Goal: Check status: Check status

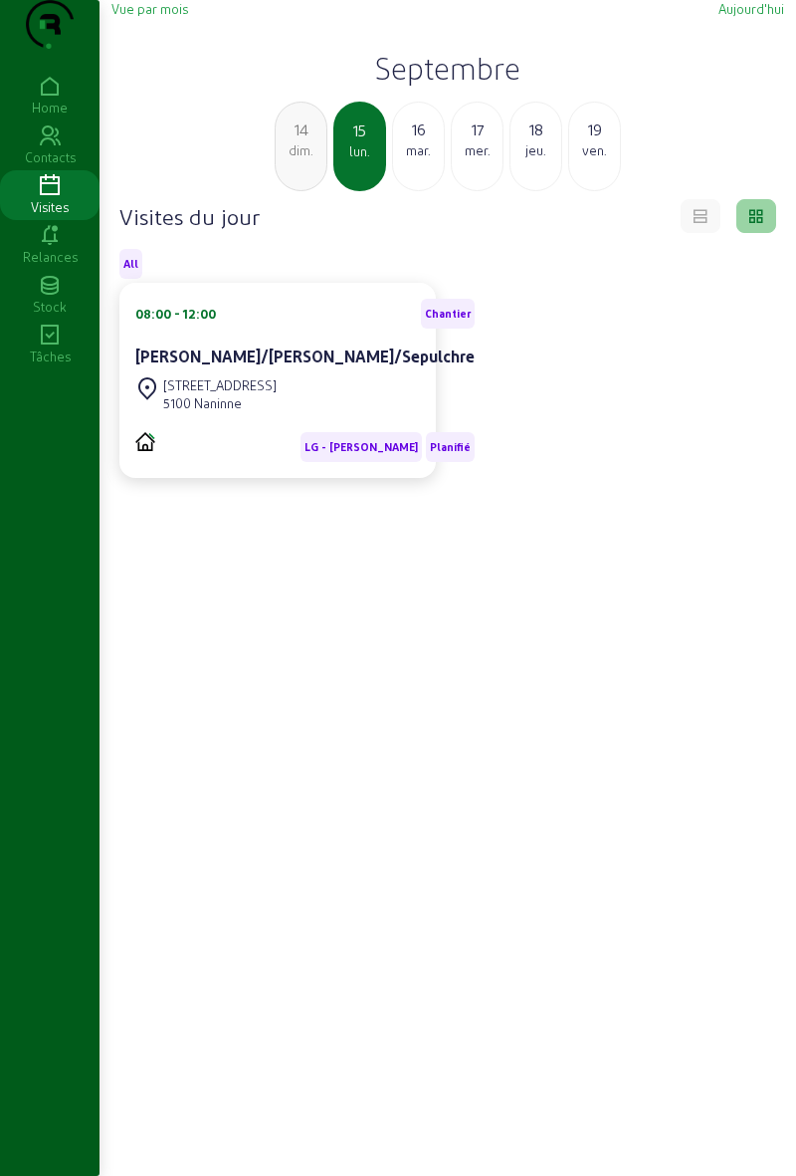
click at [299, 141] on div "14" at bounding box center [301, 129] width 51 height 24
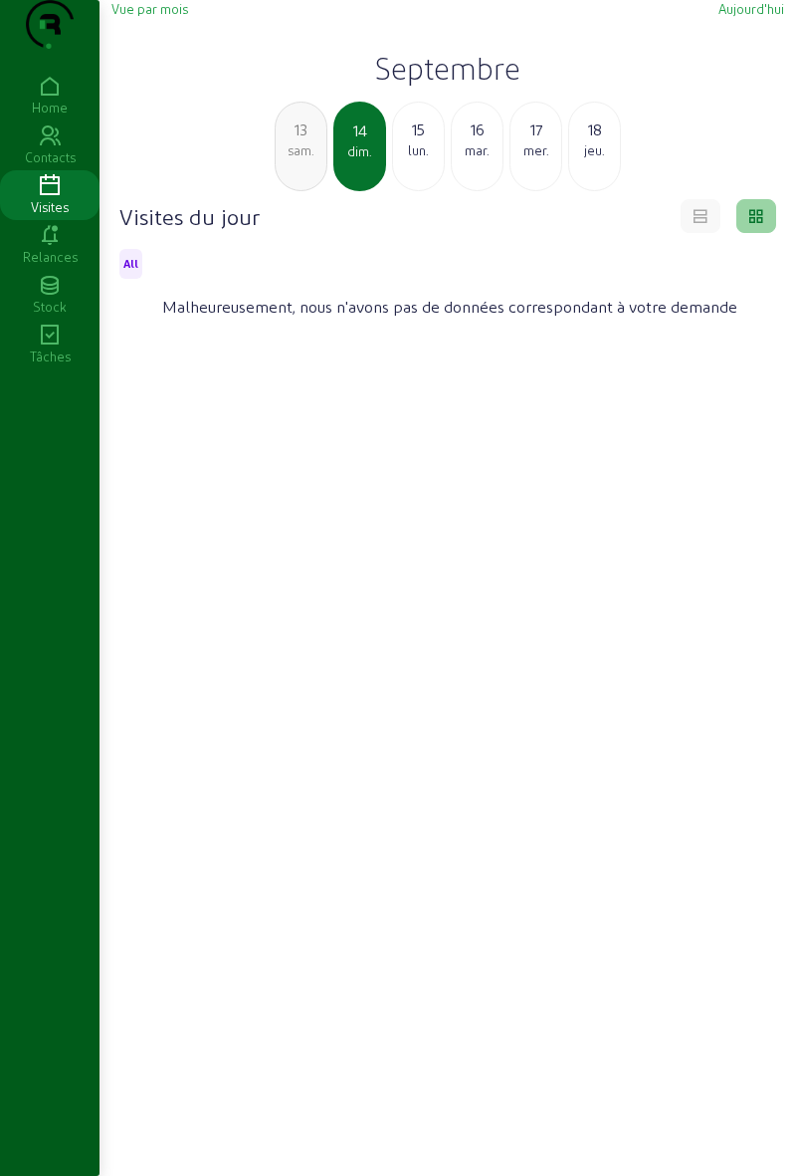
click at [294, 159] on div "sam." at bounding box center [301, 150] width 51 height 18
click at [313, 159] on div "ven." at bounding box center [301, 150] width 51 height 18
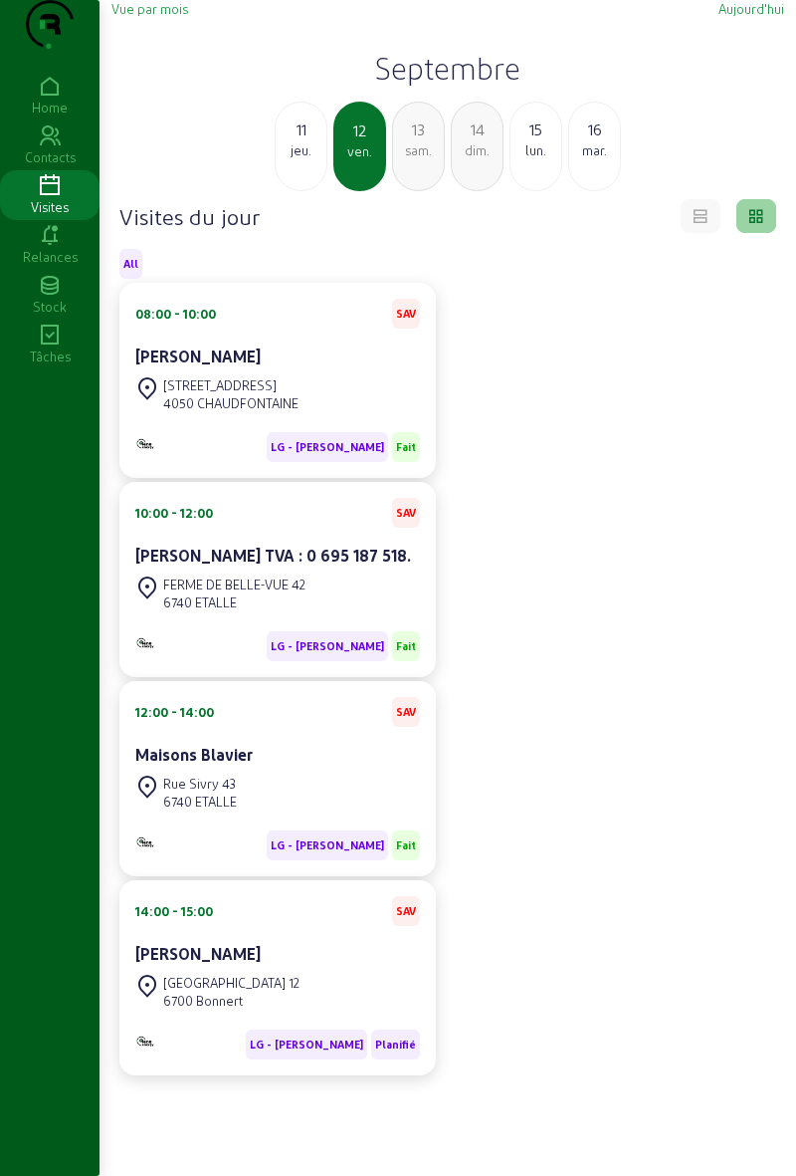
click at [307, 1014] on div "[STREET_ADDRESS]" at bounding box center [277, 992] width 285 height 44
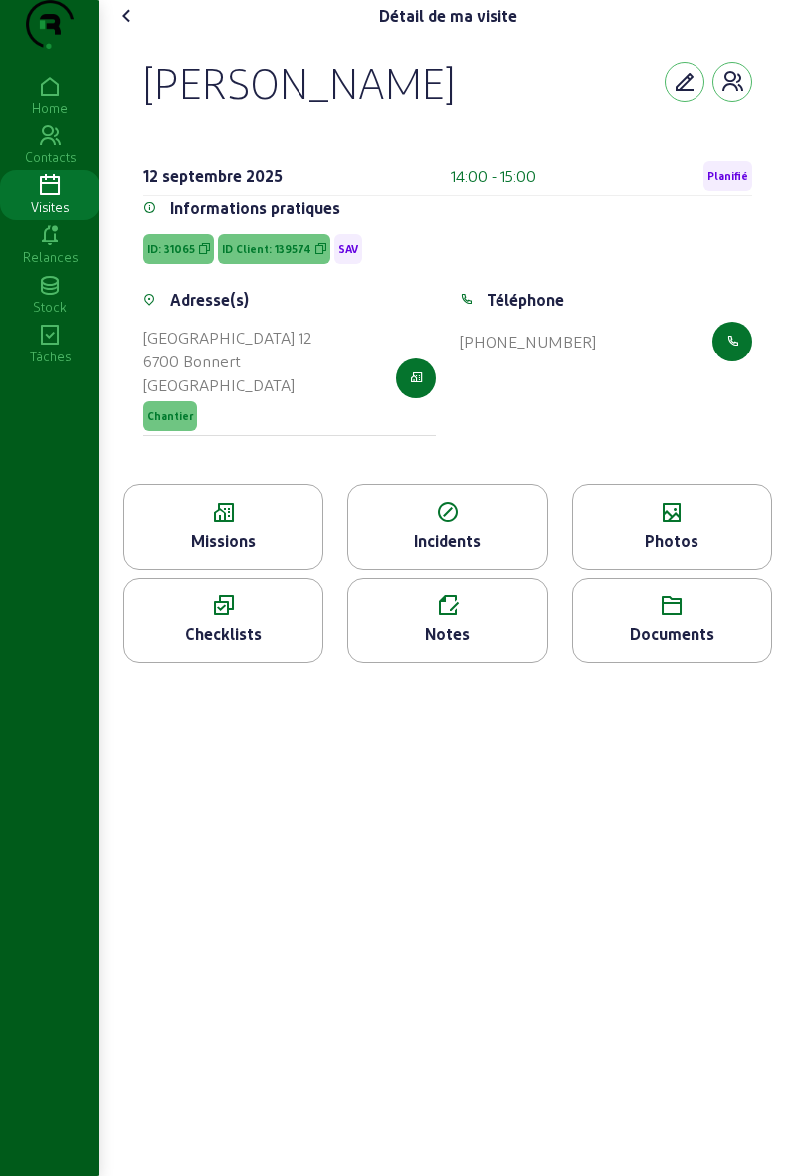
click at [730, 183] on span "Planifié" at bounding box center [728, 176] width 41 height 14
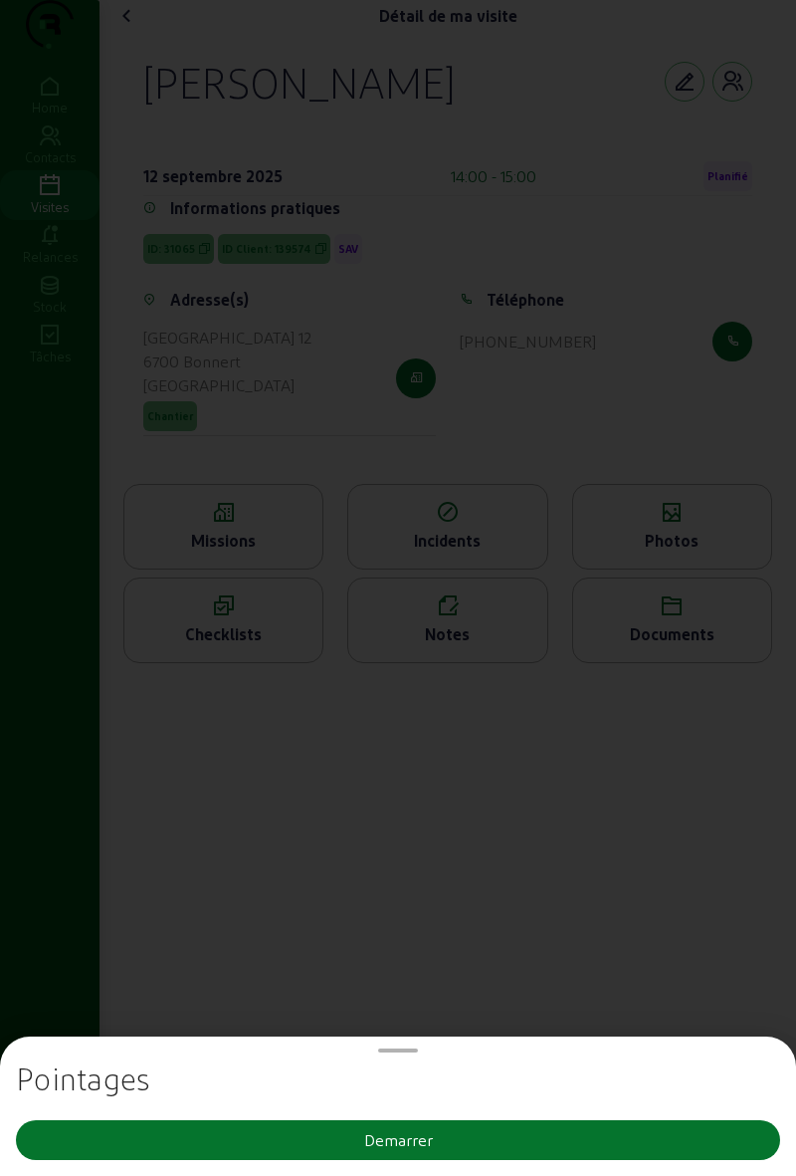
click at [415, 1146] on div "Demarrer" at bounding box center [398, 1140] width 69 height 24
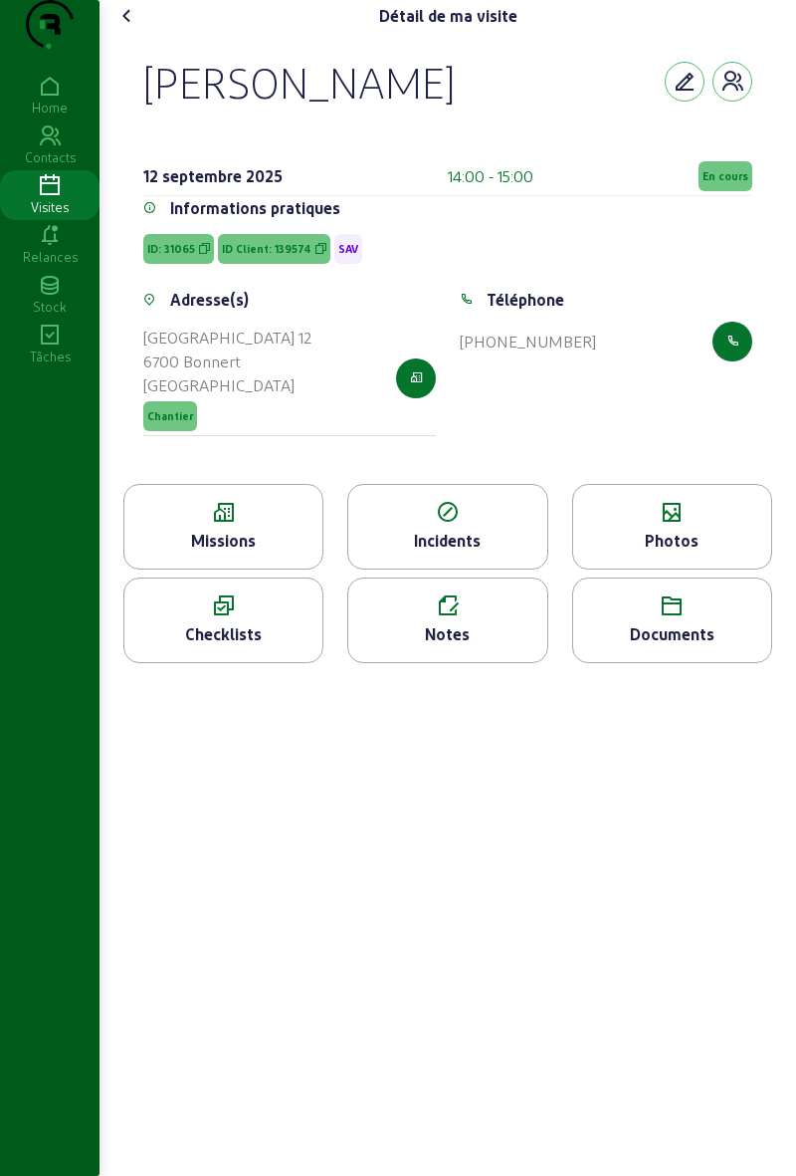
click at [213, 397] on div "[GEOGRAPHIC_DATA]" at bounding box center [227, 385] width 168 height 24
click at [126, 28] on icon at bounding box center [127, 16] width 24 height 24
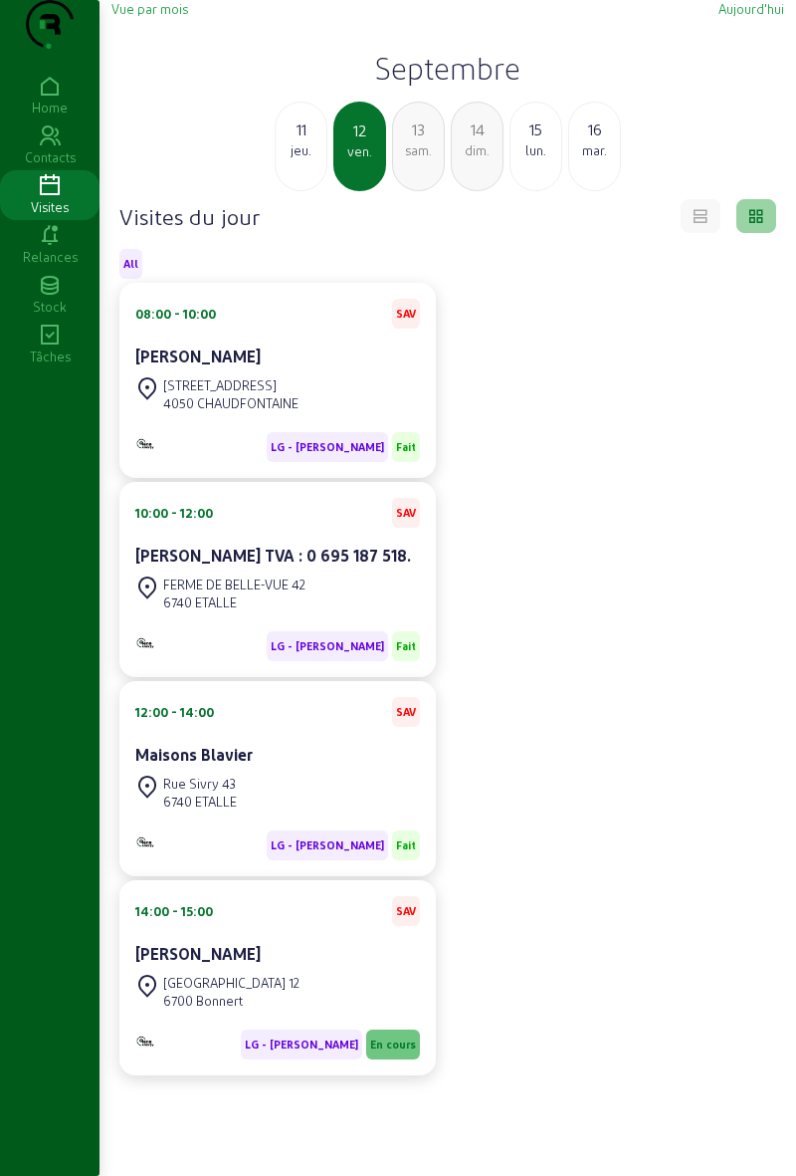
click at [533, 159] on div "lun." at bounding box center [536, 150] width 51 height 18
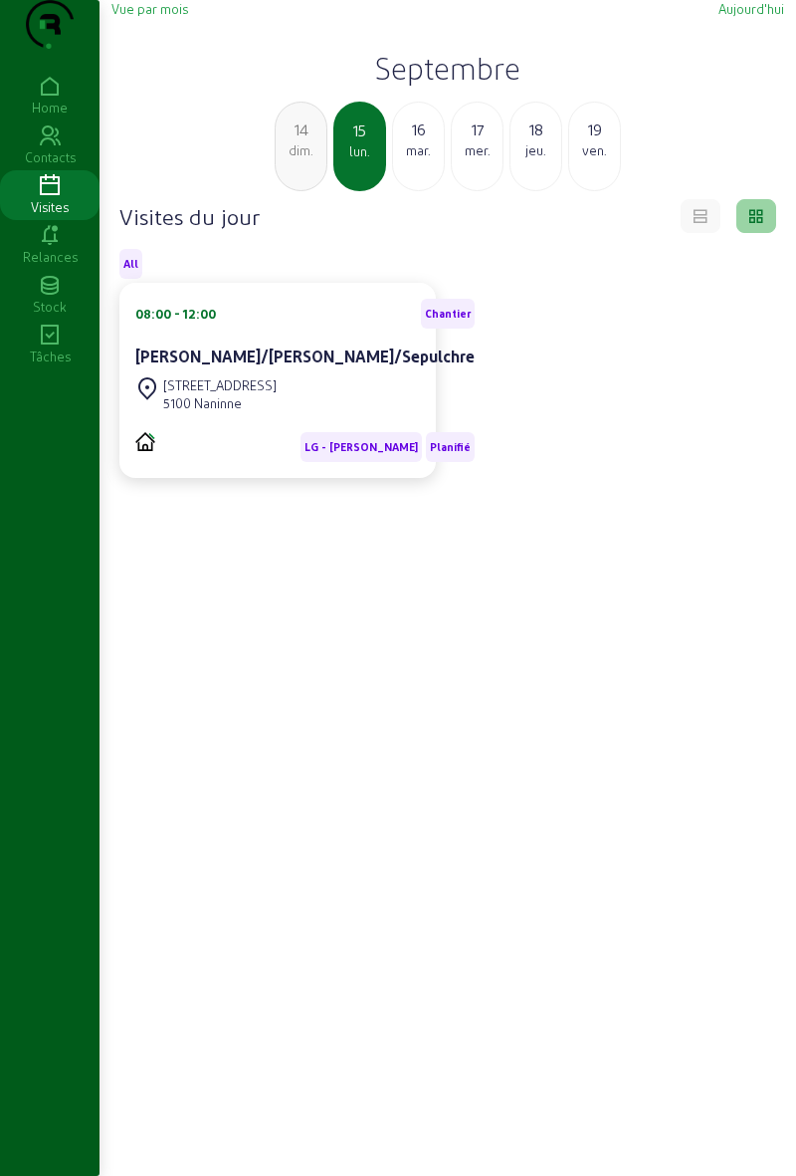
click at [345, 372] on div "[PERSON_NAME]/[PERSON_NAME]/Sepulchre" at bounding box center [304, 358] width 339 height 28
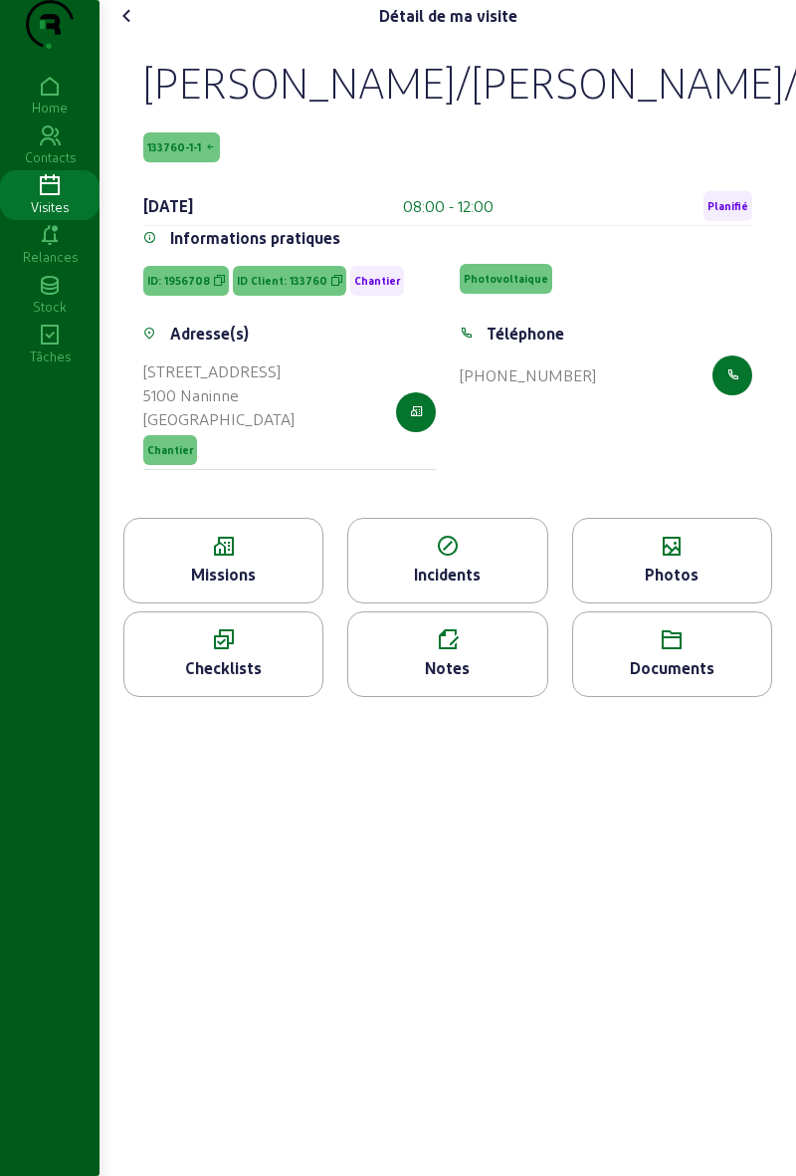
click at [270, 586] on div "Missions" at bounding box center [223, 575] width 198 height 24
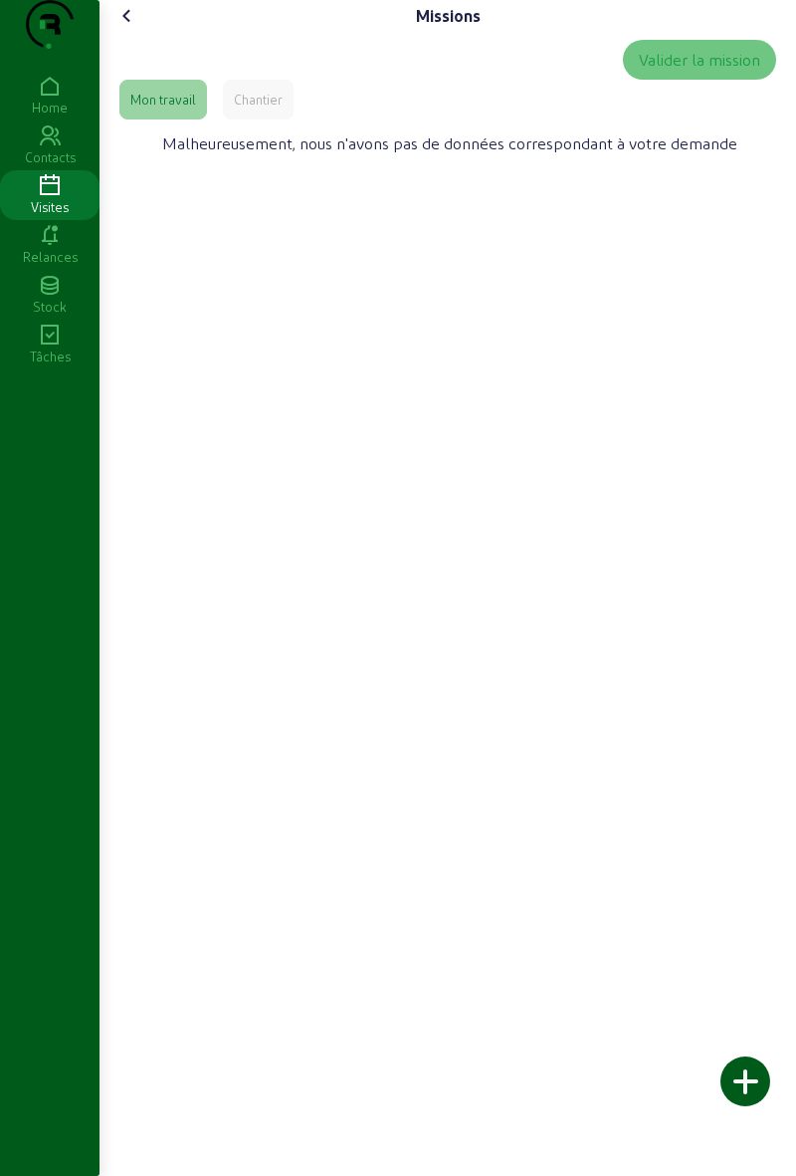
click at [294, 119] on div "Chantier" at bounding box center [258, 100] width 71 height 40
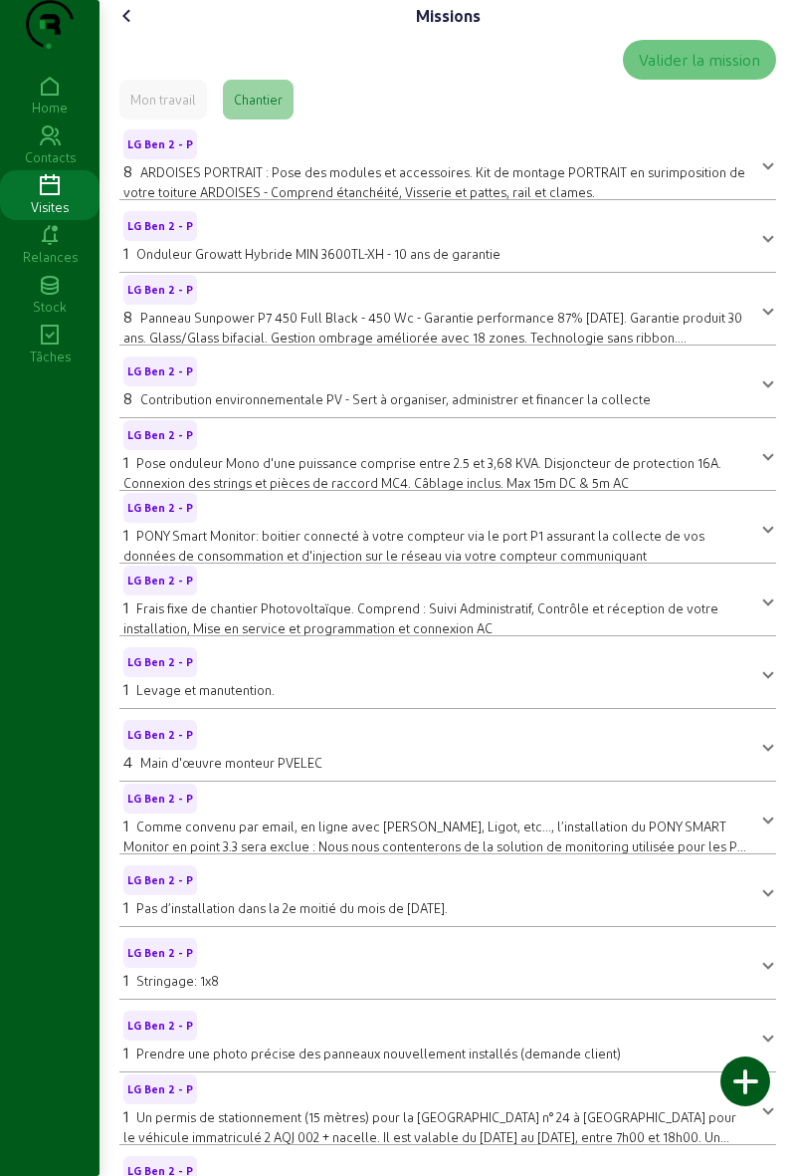
click at [135, 32] on cam-font-icon at bounding box center [128, 16] width 32 height 32
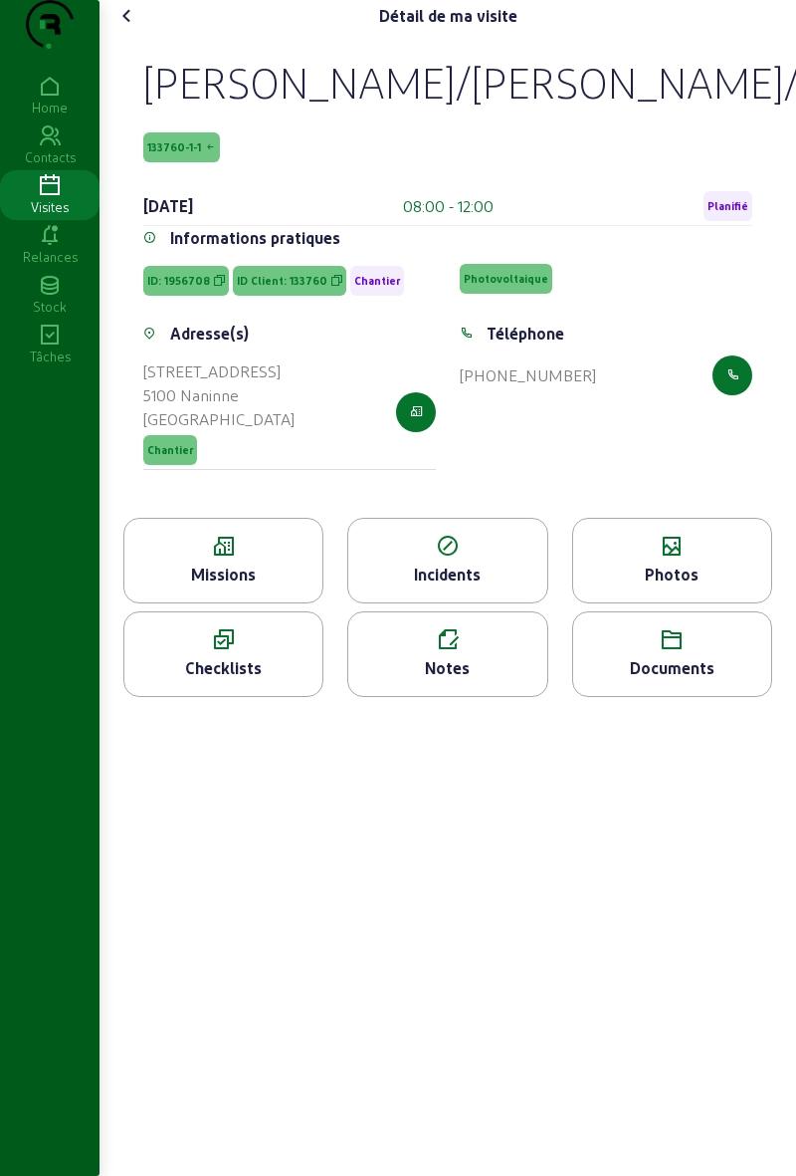
click at [689, 586] on div "Photos" at bounding box center [672, 575] width 198 height 24
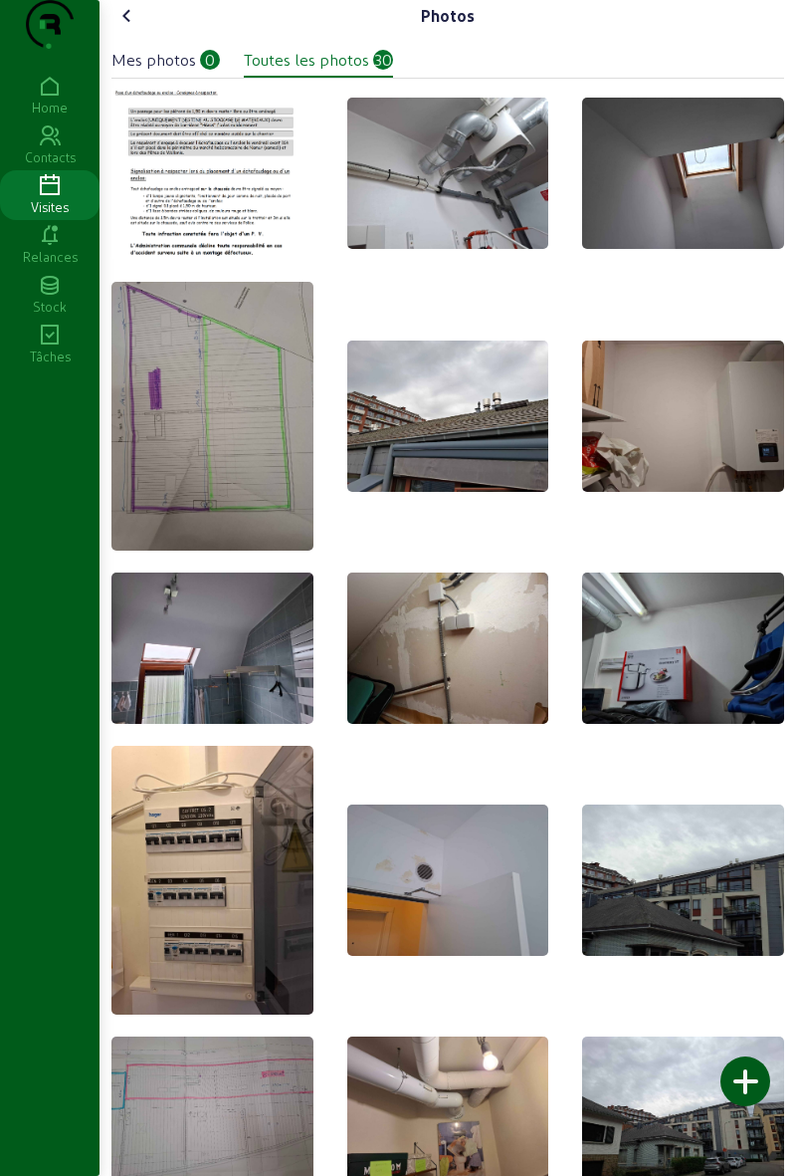
click at [185, 854] on img at bounding box center [213, 880] width 202 height 269
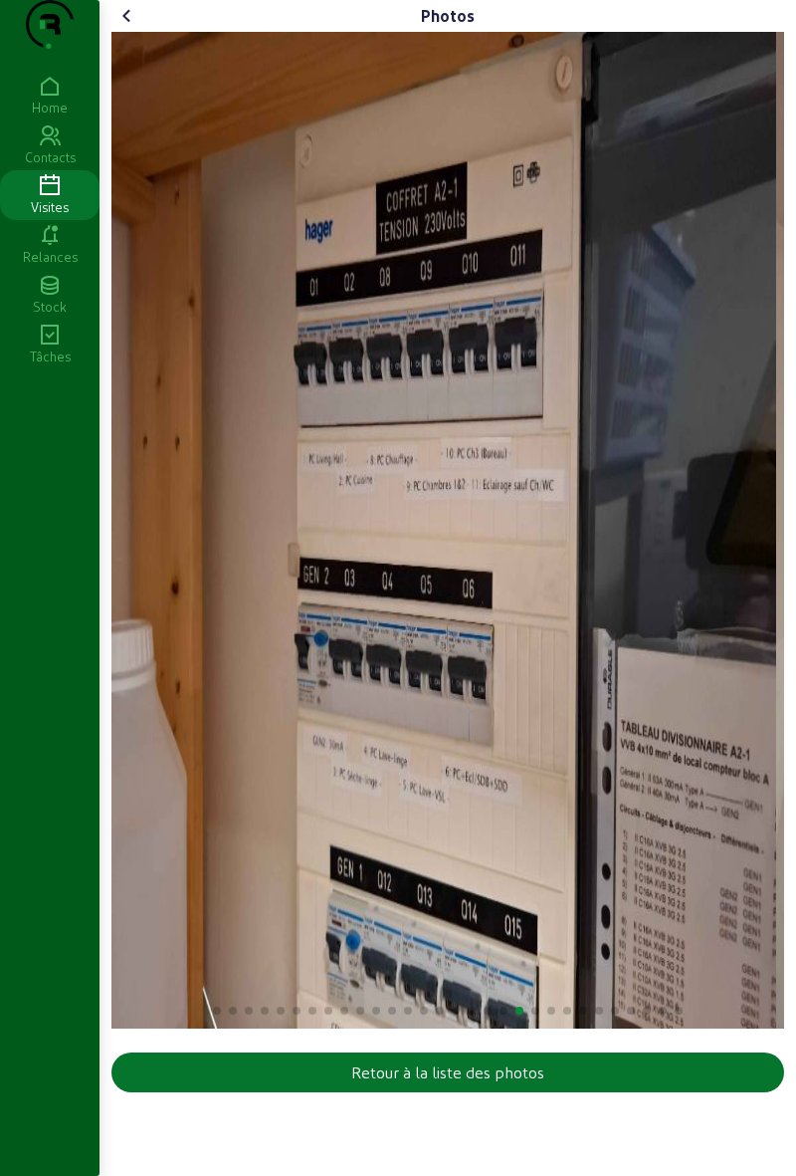
click at [127, 32] on cam-font-icon at bounding box center [128, 16] width 32 height 32
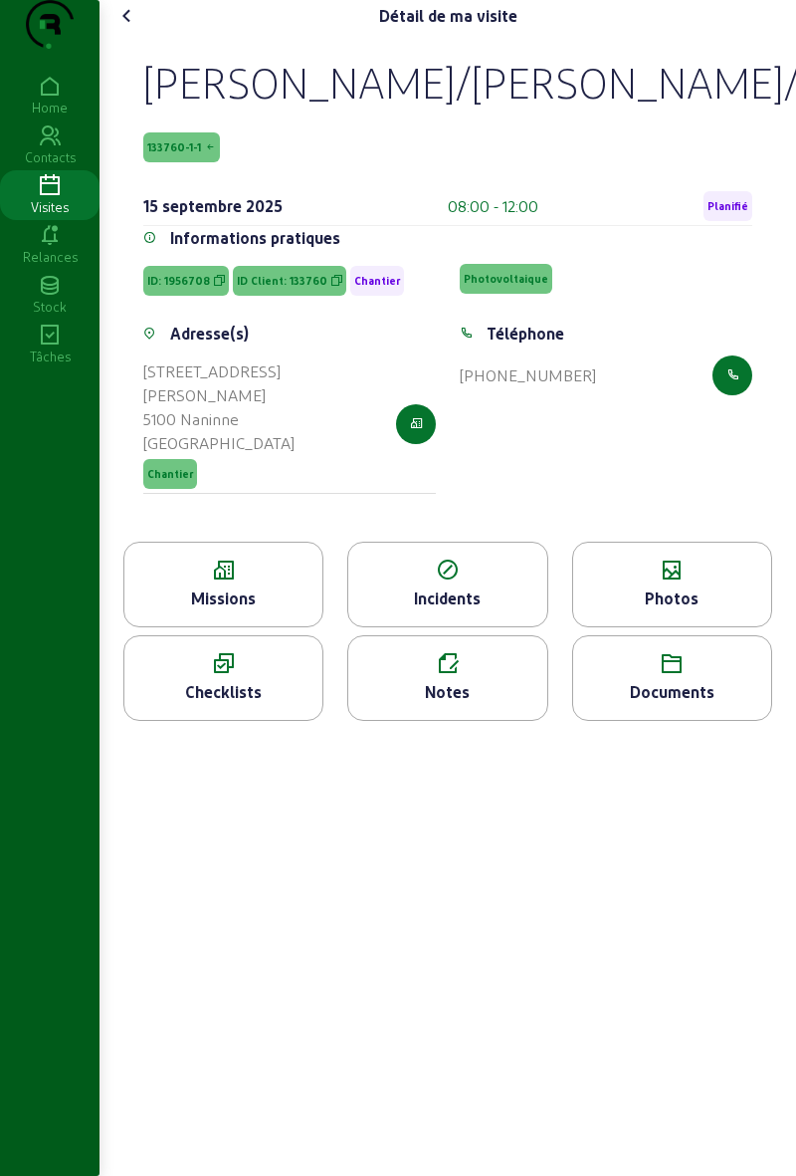
click at [117, 32] on cam-font-icon at bounding box center [128, 16] width 32 height 32
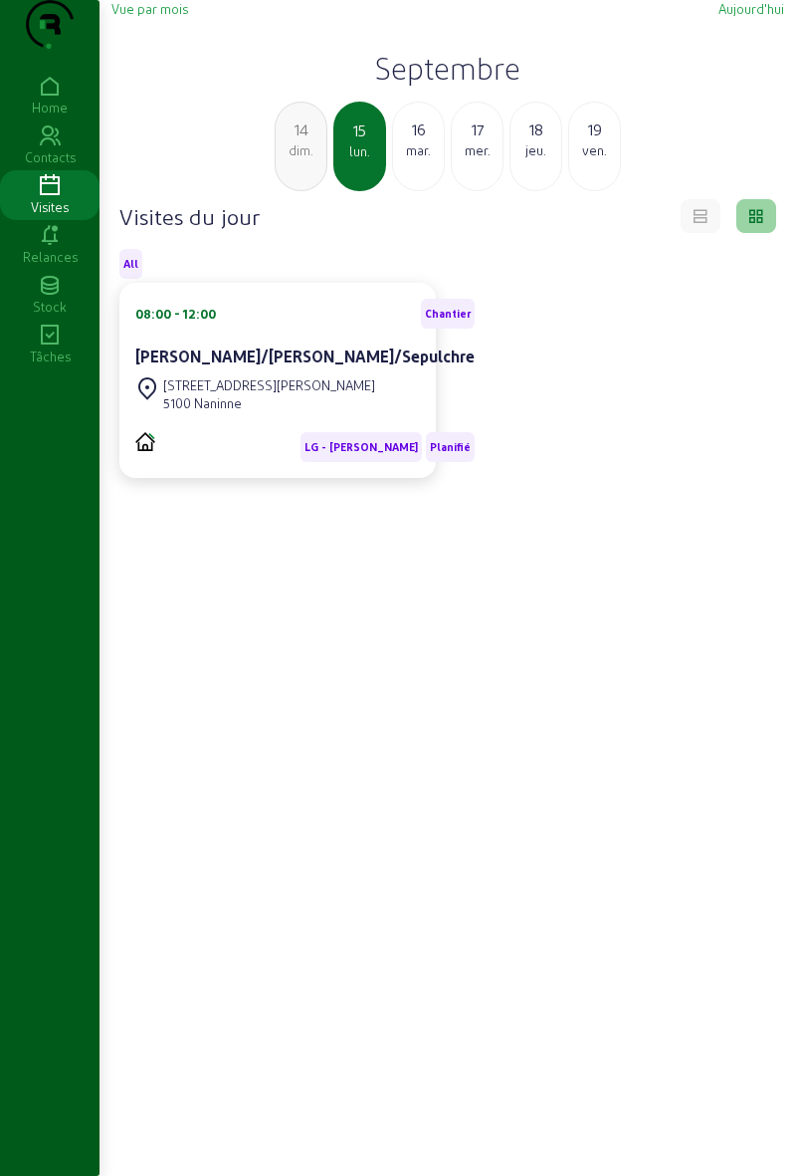
click at [402, 159] on div "mar." at bounding box center [418, 150] width 51 height 18
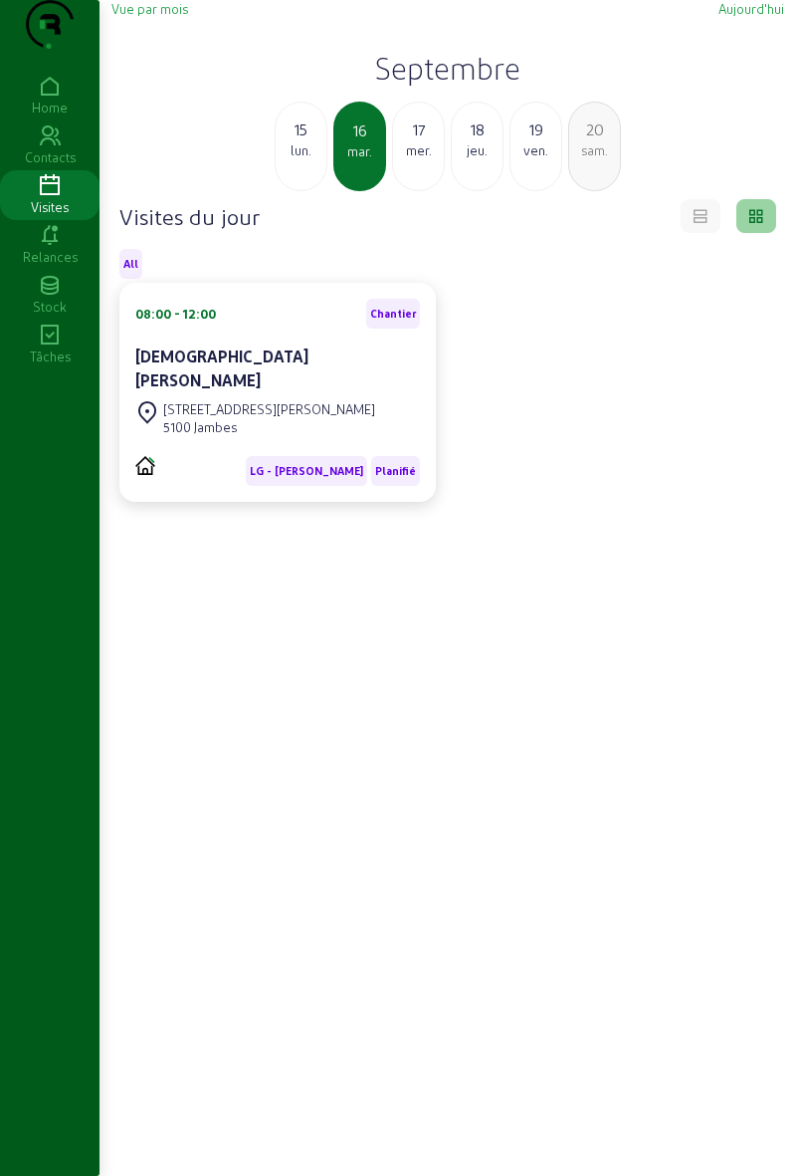
click at [177, 413] on div "[STREET_ADDRESS][PERSON_NAME]" at bounding box center [255, 418] width 240 height 44
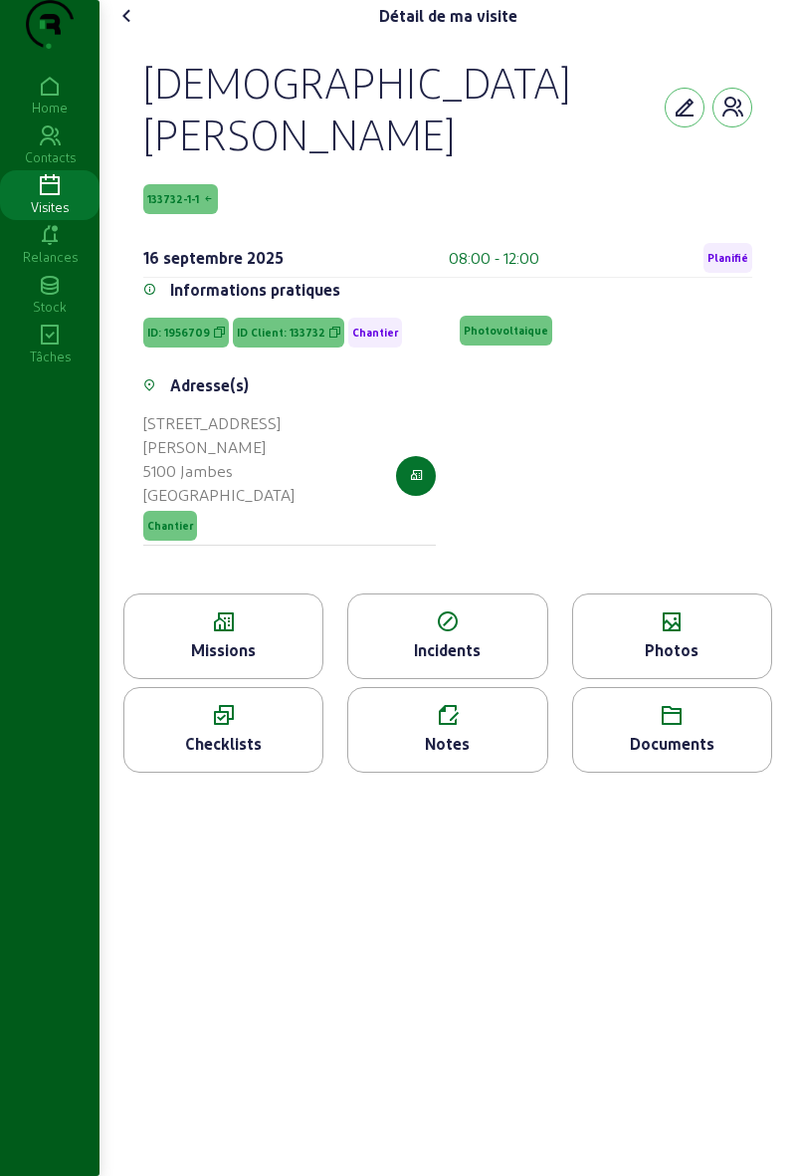
click at [191, 638] on div "Missions" at bounding box center [223, 650] width 198 height 24
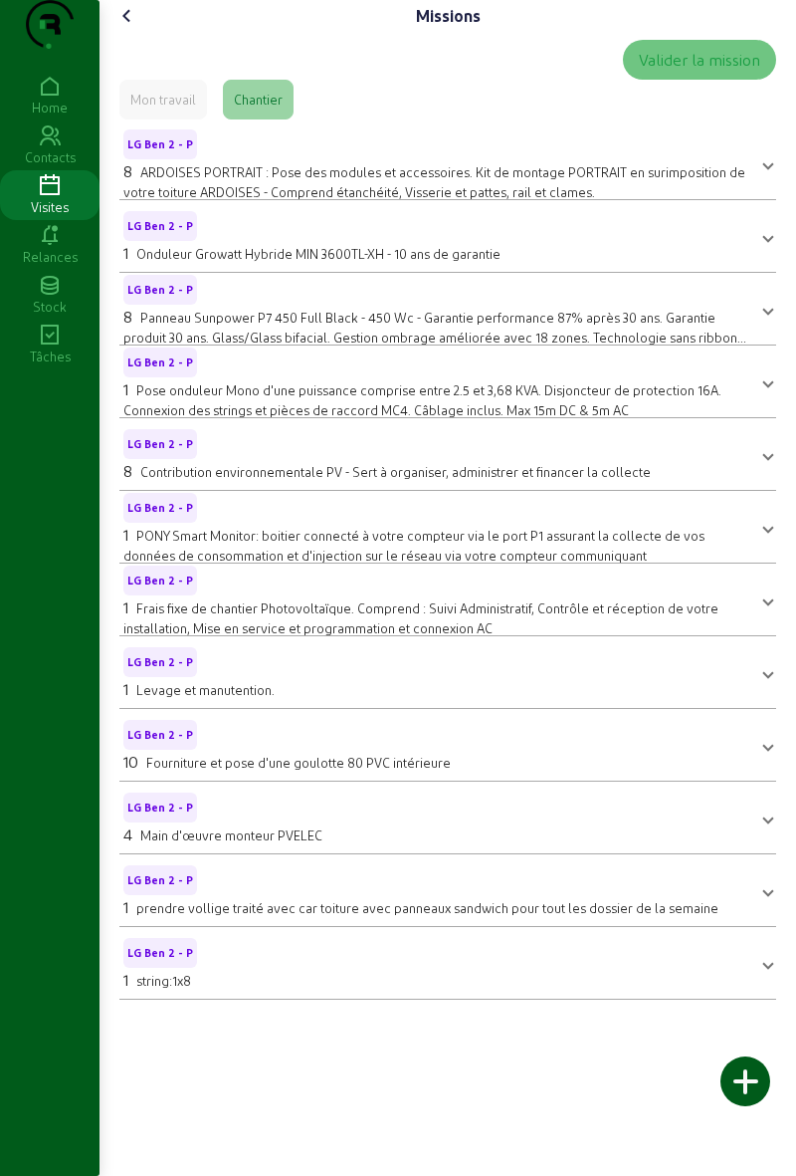
click at [143, 32] on cam-font-icon at bounding box center [128, 16] width 32 height 32
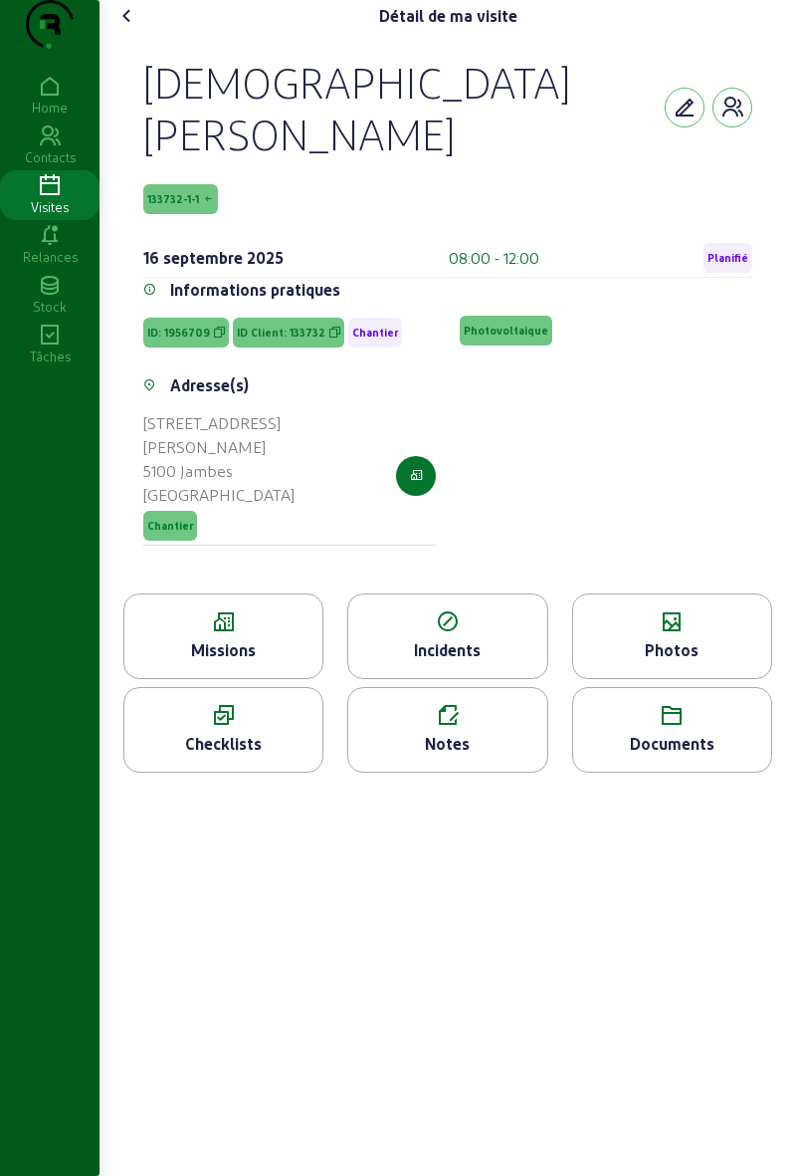
click at [139, 28] on icon at bounding box center [127, 16] width 24 height 24
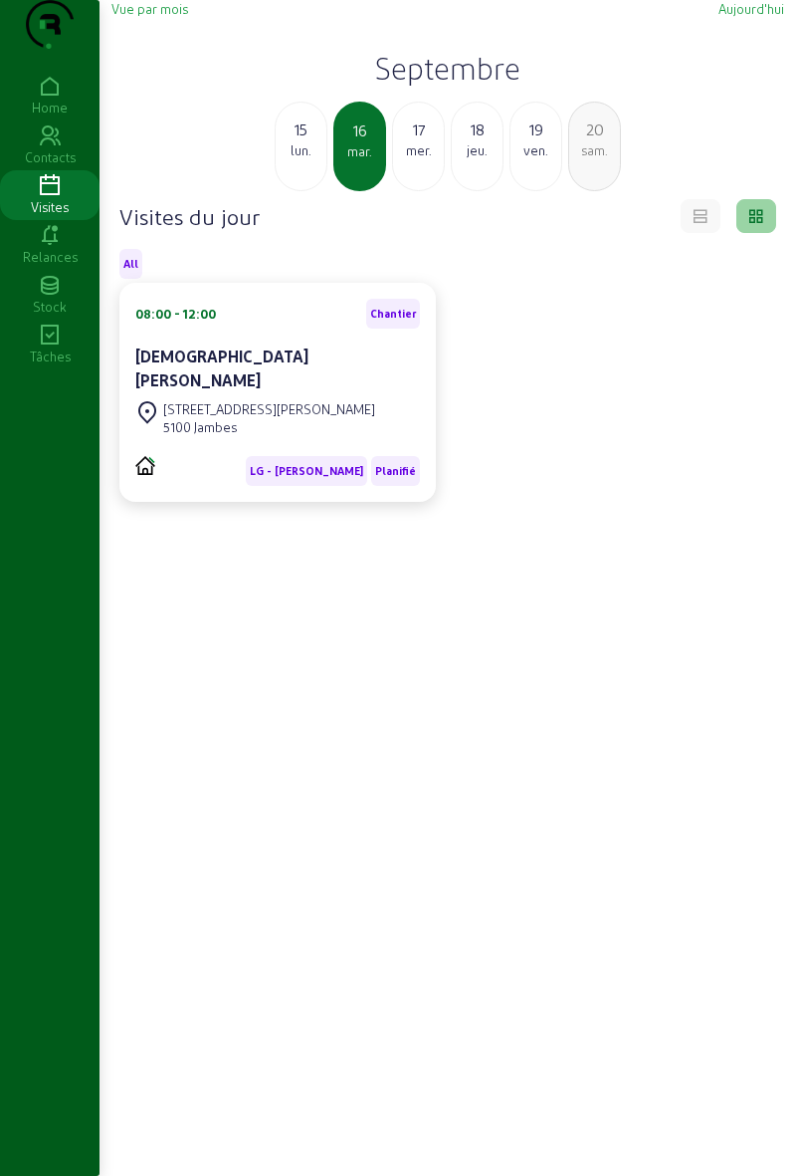
click at [416, 191] on div "17 mer." at bounding box center [418, 147] width 53 height 90
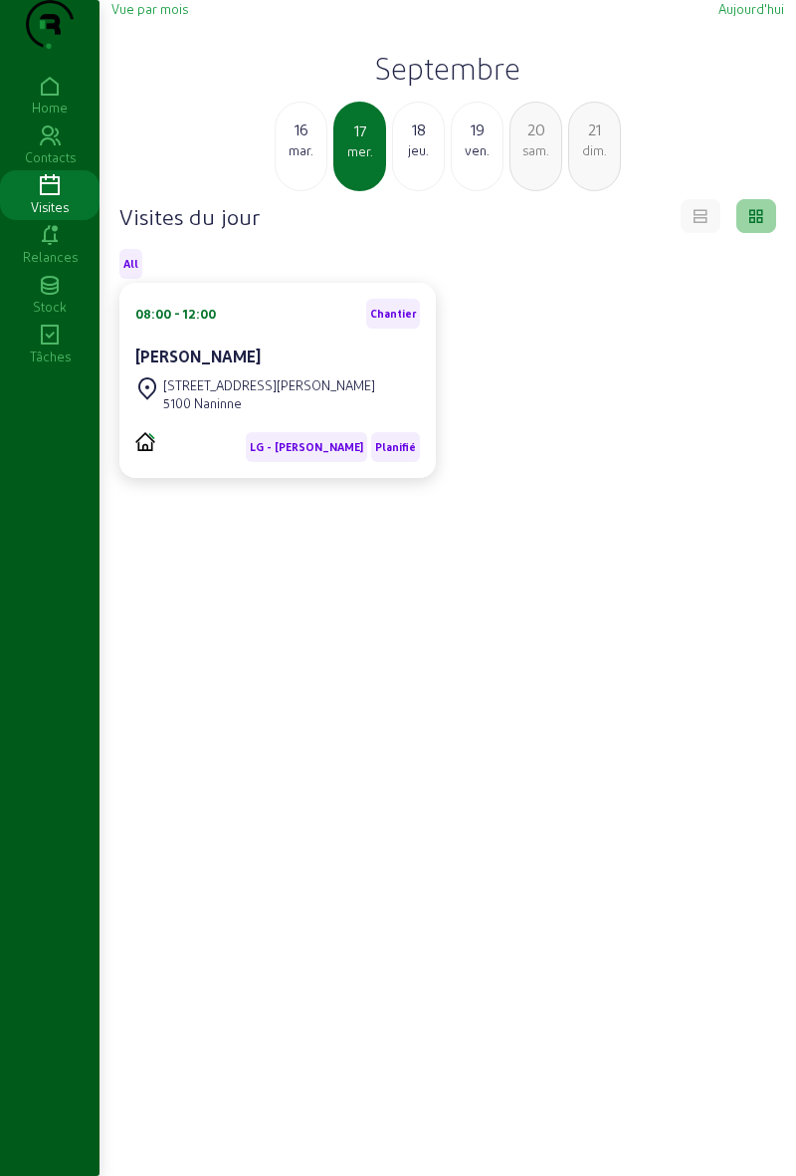
click at [424, 191] on div "18 jeu." at bounding box center [418, 147] width 53 height 90
